Goal: Register for event/course

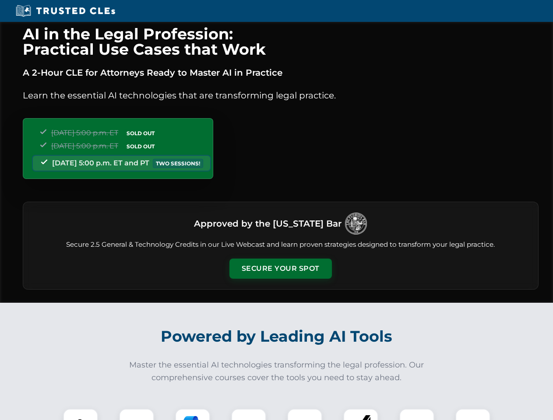
click at [280, 269] on button "Secure Your Spot" at bounding box center [280, 269] width 102 height 20
click at [81, 414] on img at bounding box center [80, 426] width 25 height 25
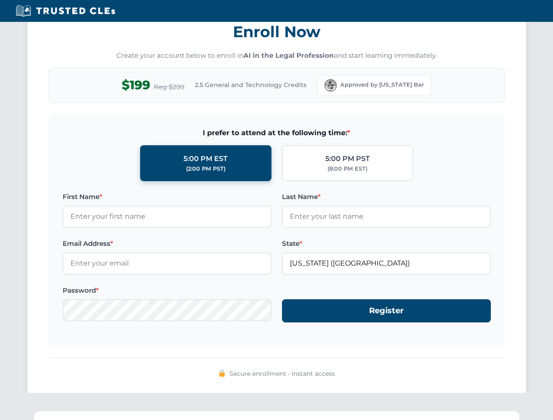
scroll to position [859, 0]
